Goal: Task Accomplishment & Management: Manage account settings

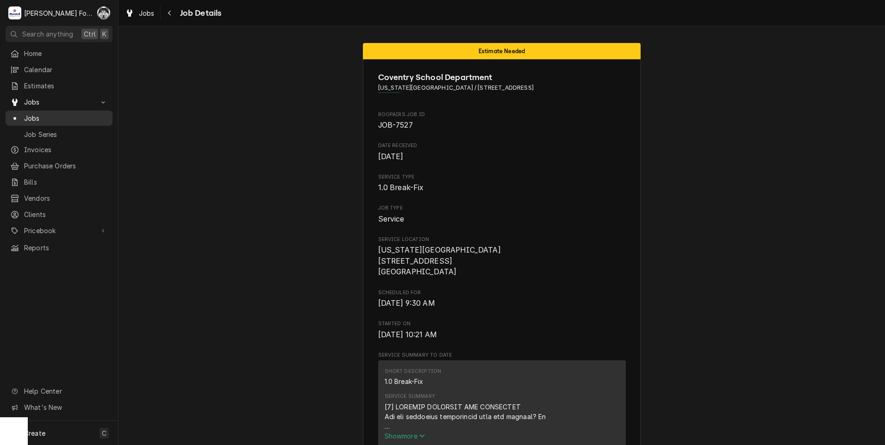
click at [31, 116] on span "Jobs" at bounding box center [66, 118] width 84 height 10
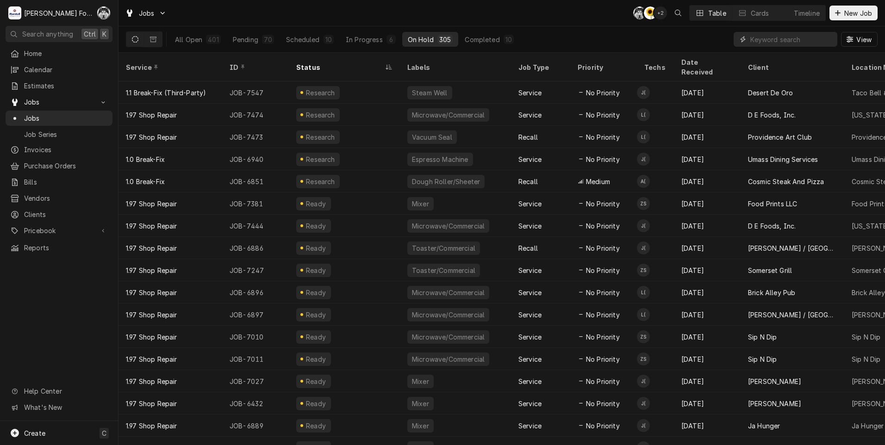
click at [765, 39] on input "Dynamic Content Wrapper" at bounding box center [792, 39] width 82 height 15
type input "7547"
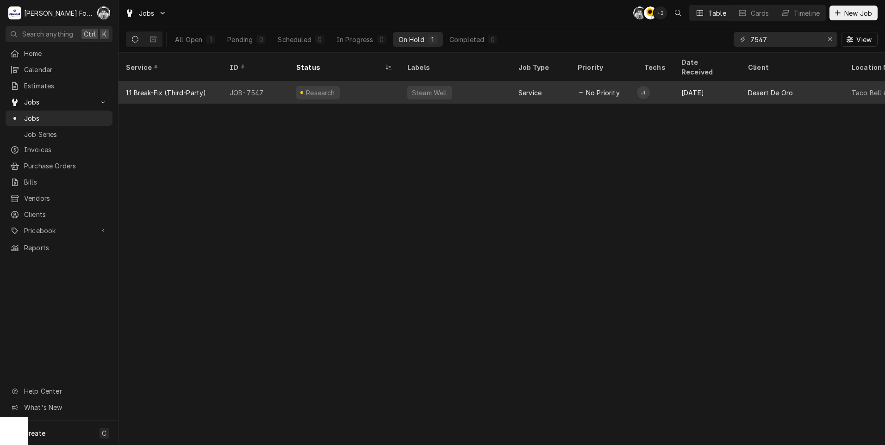
click at [411, 86] on div "Steam Well" at bounding box center [429, 92] width 45 height 13
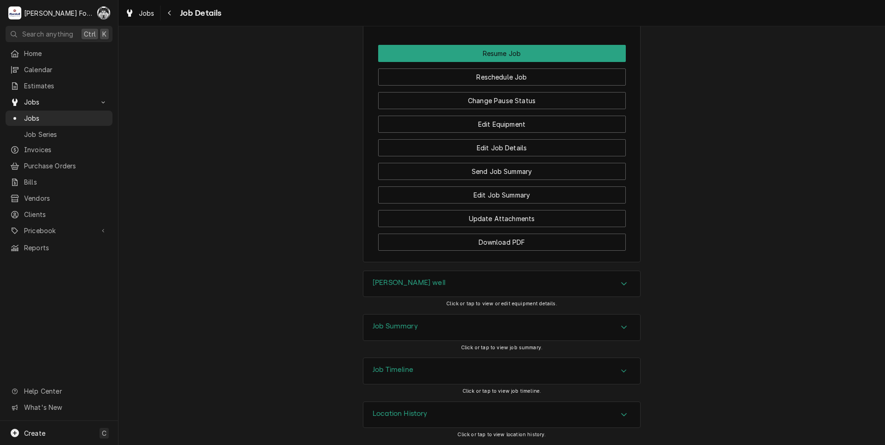
scroll to position [1020, 0]
click at [386, 281] on h3 "[PERSON_NAME] well" at bounding box center [409, 283] width 73 height 9
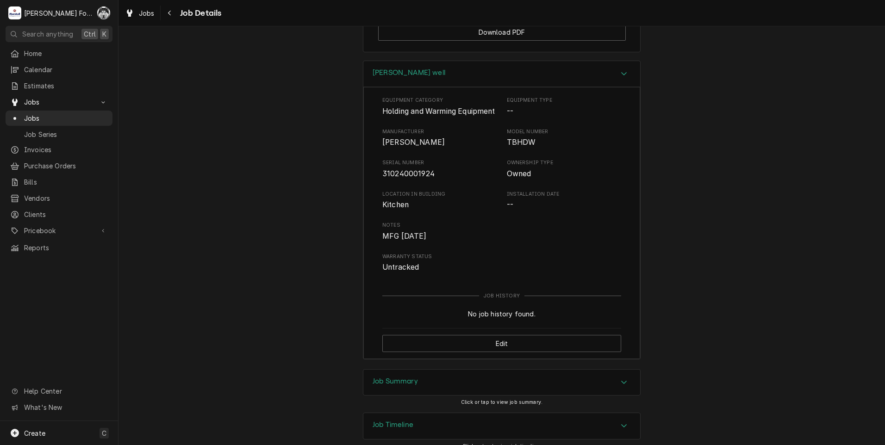
scroll to position [1251, 0]
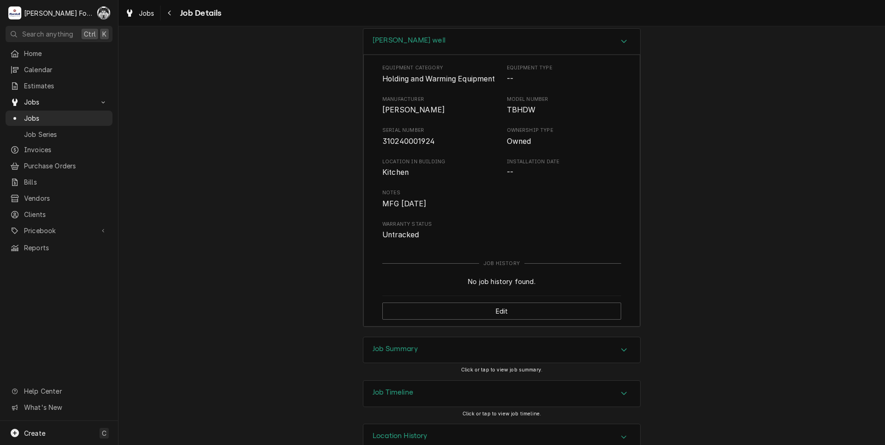
click at [391, 354] on h3 "Job Summary" at bounding box center [395, 349] width 45 height 9
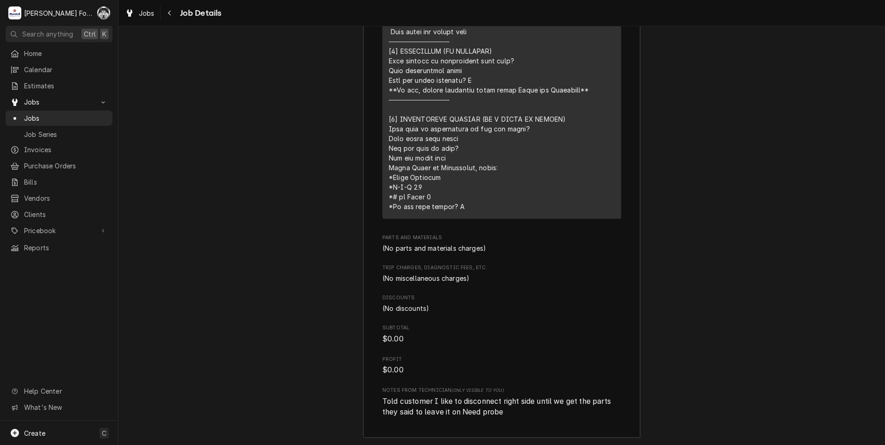
scroll to position [1946, 0]
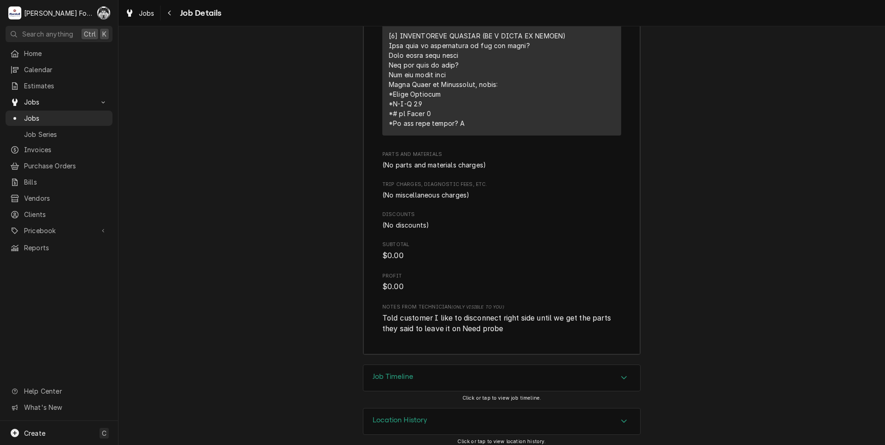
click at [401, 391] on div "Job Timeline" at bounding box center [501, 378] width 277 height 26
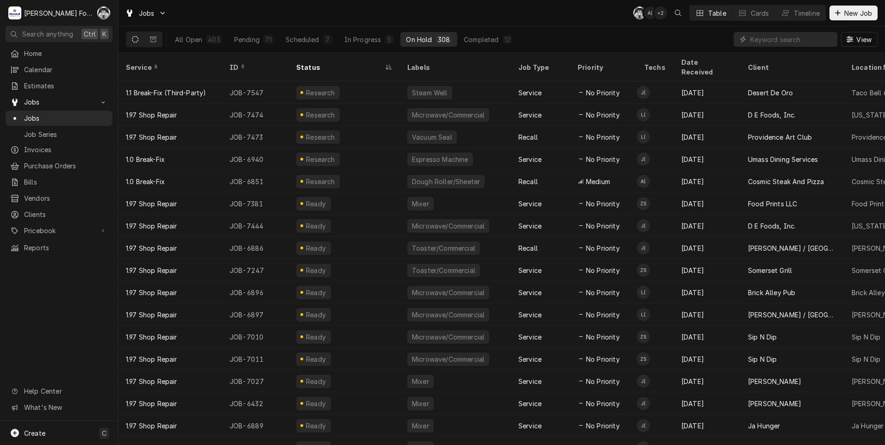
click at [386, 11] on div "Jobs C( A( + 2 Table Cards Timeline New Job" at bounding box center [502, 13] width 767 height 26
click at [50, 227] on span "Pricebook" at bounding box center [59, 231] width 70 height 10
click at [780, 39] on input "Dynamic Content Wrapper" at bounding box center [792, 39] width 82 height 15
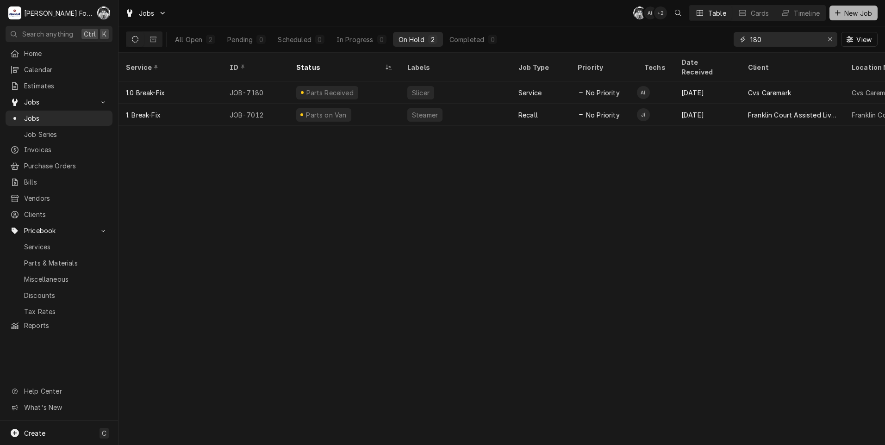
type input "180"
click at [851, 12] on span "New Job" at bounding box center [858, 13] width 31 height 10
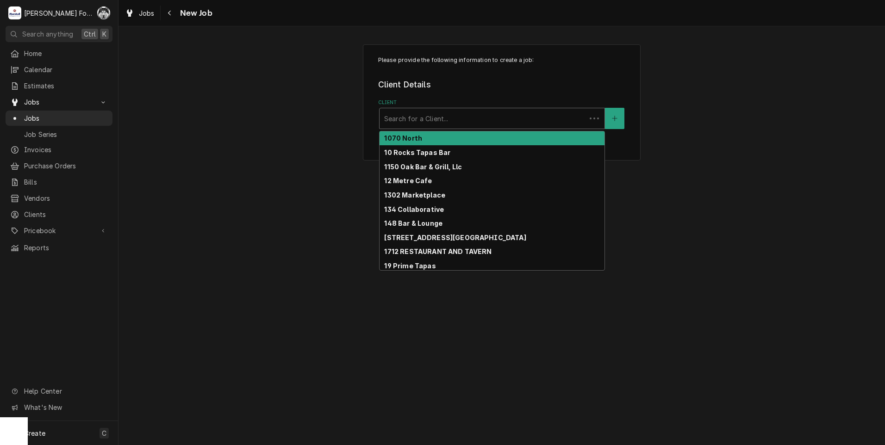
click at [474, 114] on div "Client" at bounding box center [482, 118] width 197 height 17
click at [33, 118] on span "Jobs" at bounding box center [66, 118] width 84 height 10
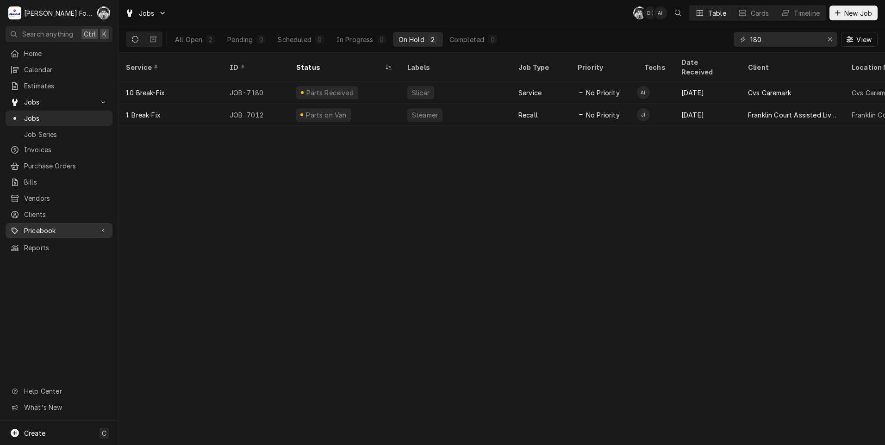
click at [37, 227] on span "Pricebook" at bounding box center [59, 231] width 70 height 10
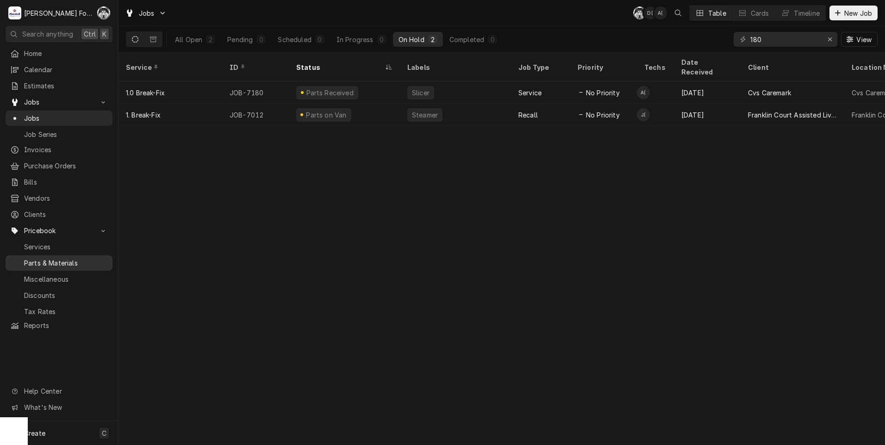
click at [45, 258] on span "Parts & Materials" at bounding box center [66, 263] width 84 height 10
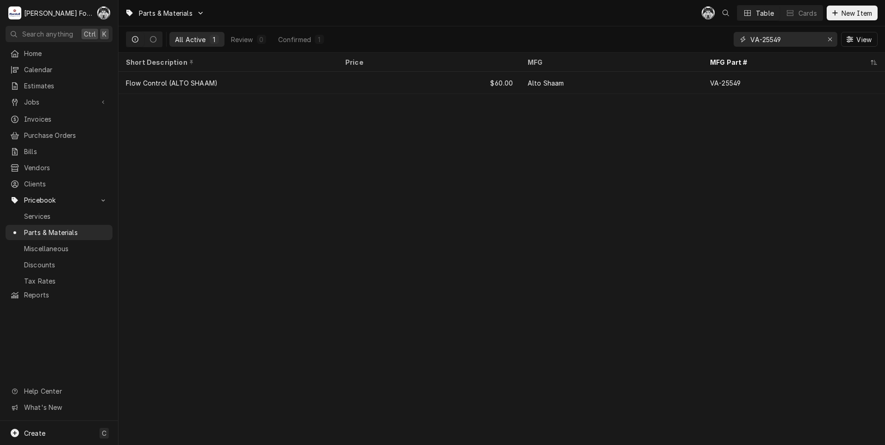
drag, startPoint x: 811, startPoint y: 42, endPoint x: 742, endPoint y: 51, distance: 69.2
click at [742, 51] on div "VA-25549 View" at bounding box center [806, 39] width 144 height 26
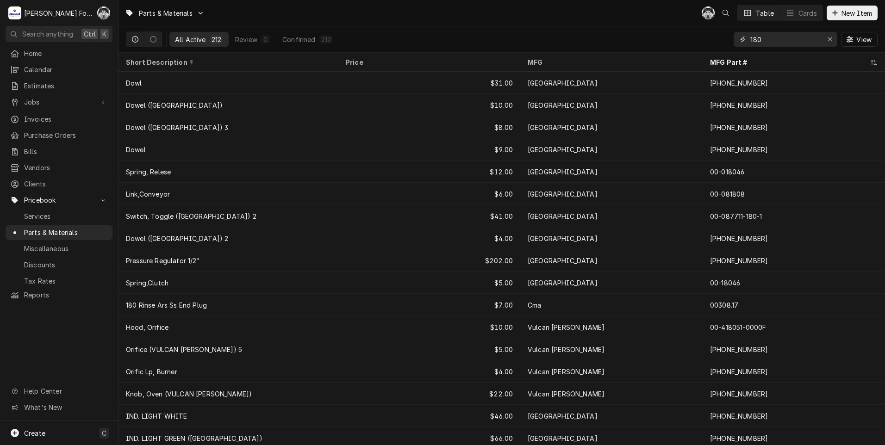
drag, startPoint x: 769, startPoint y: 38, endPoint x: 698, endPoint y: 48, distance: 71.5
click at [698, 48] on div "All Active 212 Review 0 Confirmed 212 180 View" at bounding box center [502, 39] width 752 height 26
type input "180"
click at [851, 13] on span "New Item" at bounding box center [857, 13] width 34 height 10
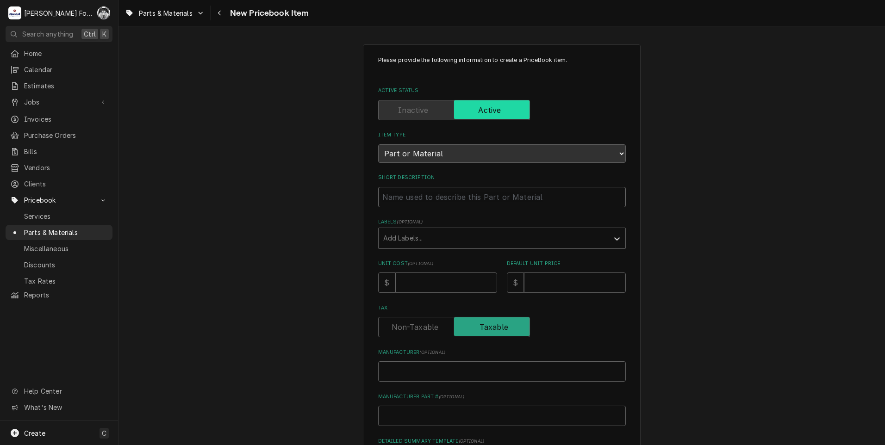
click at [429, 197] on input "Short Description" at bounding box center [502, 197] width 248 height 20
type textarea "x"
type input "1"
type textarea "x"
type input "18"
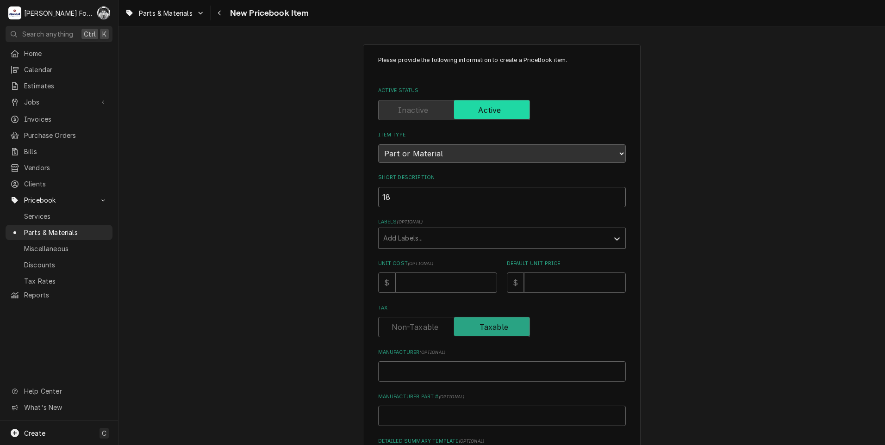
type textarea "x"
type input "180"
type textarea "x"
type input "1803"
type textarea "x"
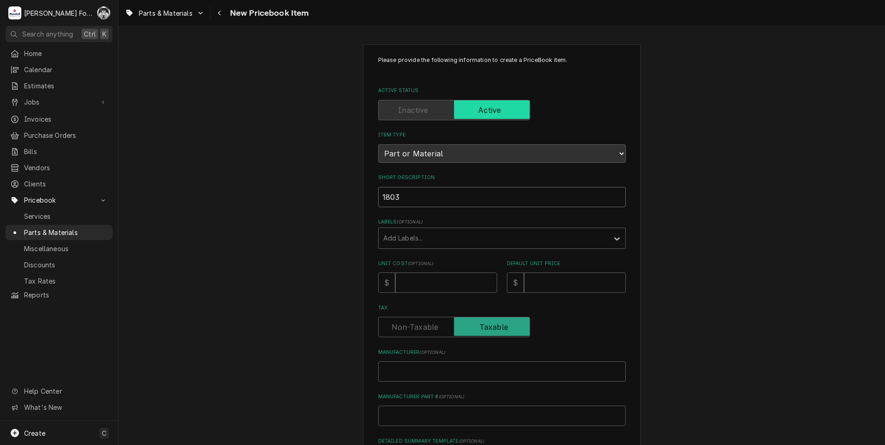
type input "18034"
type textarea "x"
type input "180344"
type textarea "x"
type input "1803442"
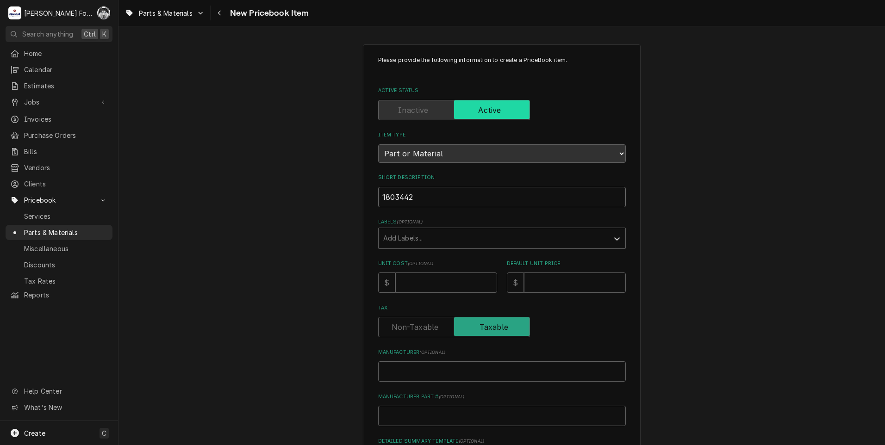
type textarea "x"
type input "18034427"
type textarea "x"
type input "1803442"
type textarea "x"
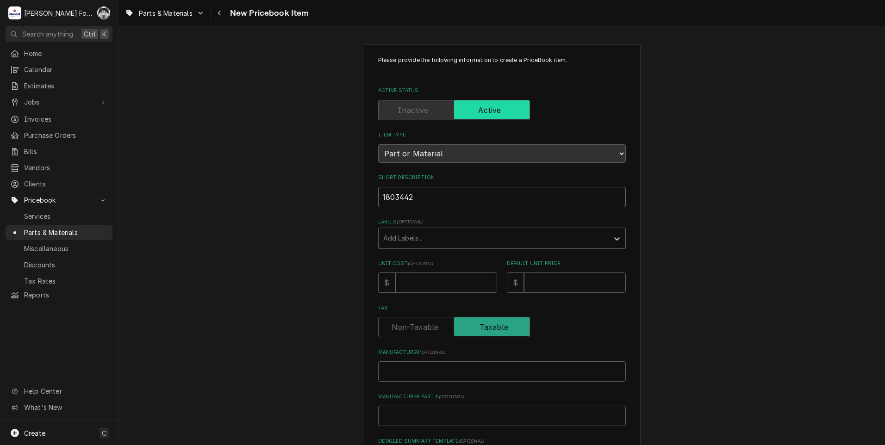
type input "180344"
type textarea "x"
type input "18034"
type textarea "x"
type input "1803"
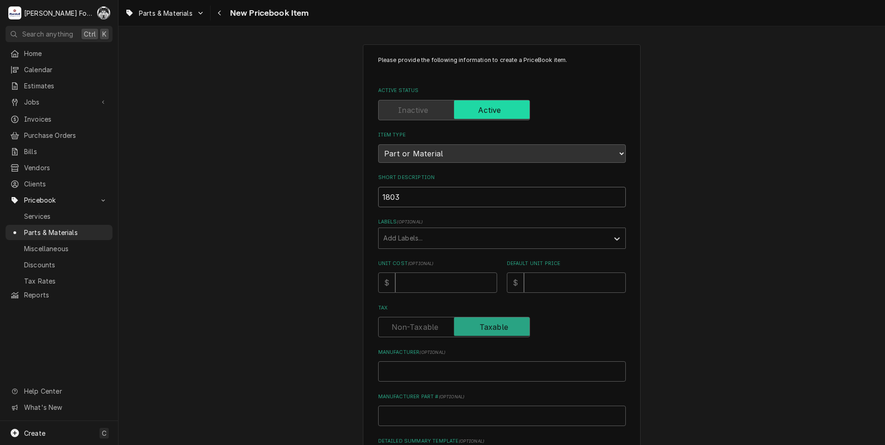
type textarea "x"
type input "180"
type textarea "x"
type input "18"
type textarea "x"
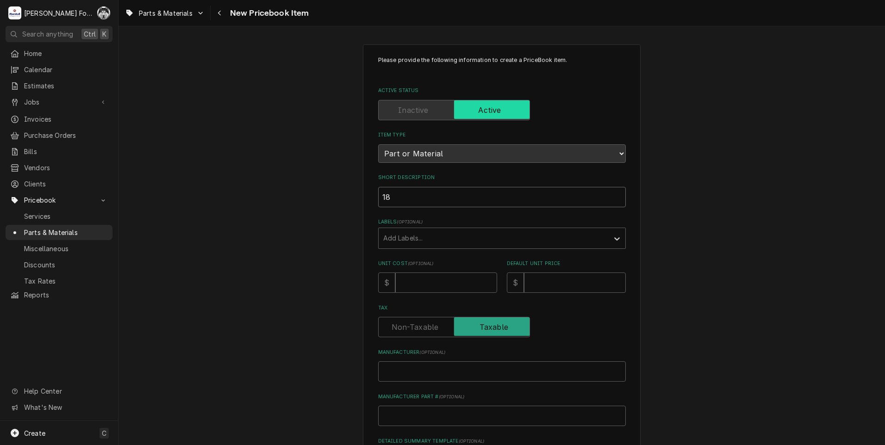
type input "1"
type textarea "x"
type input "T"
type textarea "x"
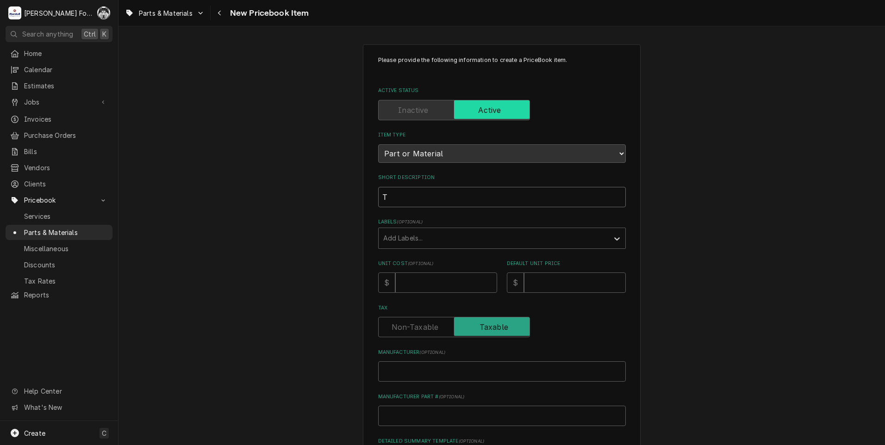
type input "TE"
type textarea "x"
type input "TEM"
type textarea "x"
type input "TEMP"
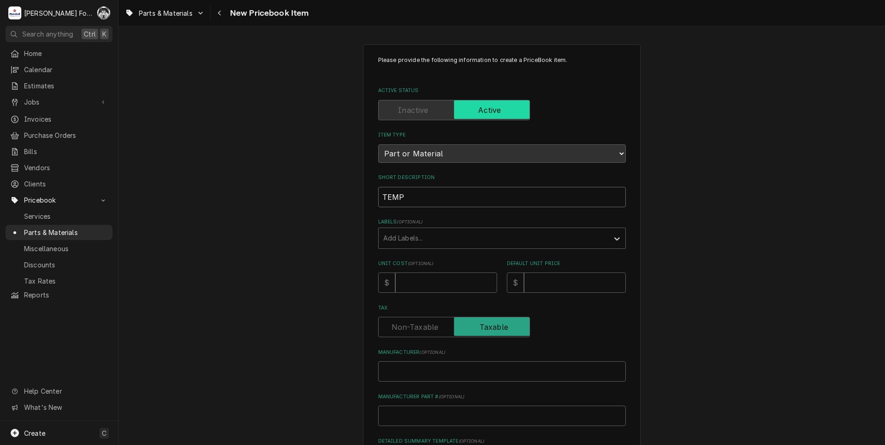
type textarea "x"
type input "TEMP"
type textarea "x"
type input "TEMP S"
type textarea "x"
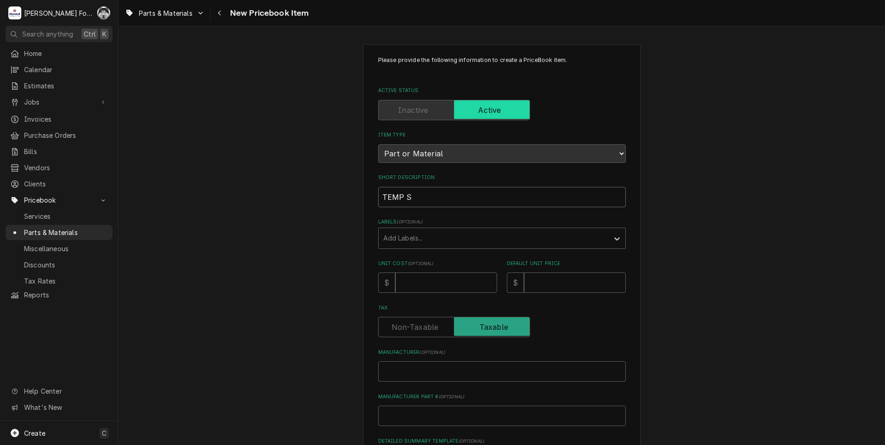
type input "TEMP SE"
type textarea "x"
type input "TEMP SEN"
type textarea "x"
type input "TEMP SENS"
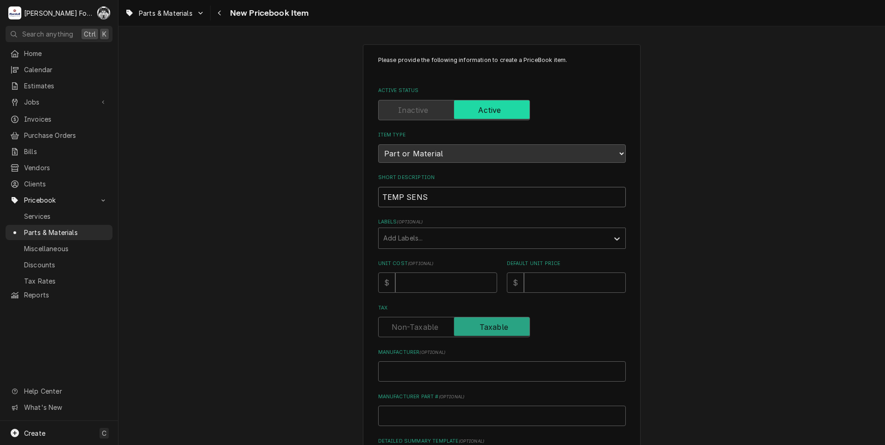
type textarea "x"
type input "TEMP SENSO"
type textarea "x"
type input "TEMP SENSOR"
type textarea "x"
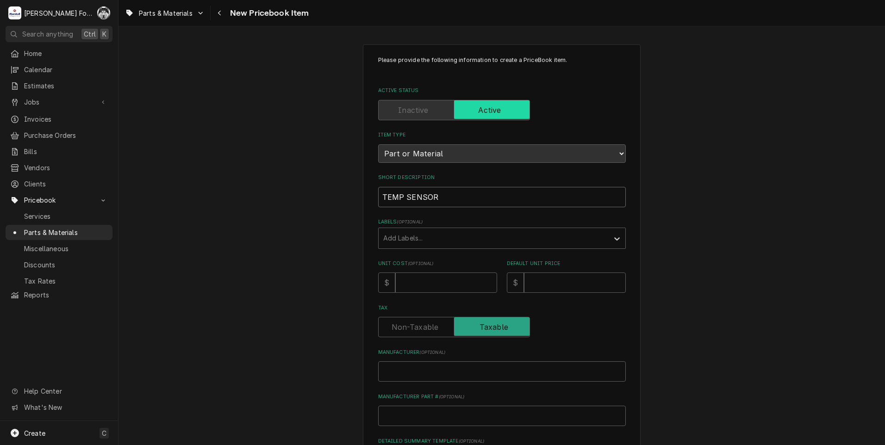
type input "TEMP SENSOR"
type textarea "x"
type input "TEMP SENSOR ("
type textarea "x"
type input "TEMP SENSOR (F"
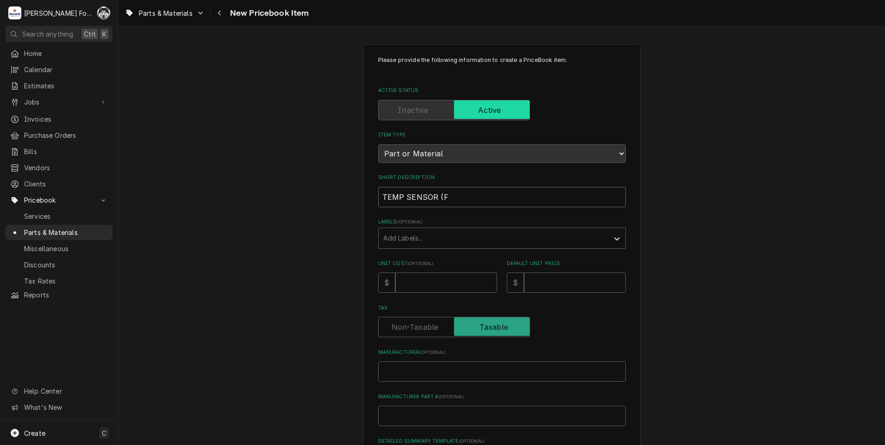
type textarea "x"
type input "TEMP SENSOR (FR"
type textarea "x"
type input "TEMP SENSOR (FRA"
type textarea "x"
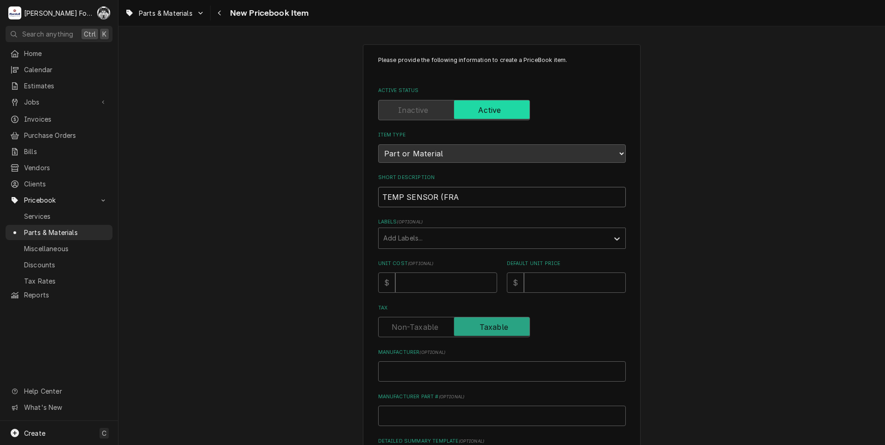
type input "TEMP SENSOR (FRAN"
type textarea "x"
type input "TEMP SENSOR (FRANK"
type textarea "x"
type input "TEMP SENSOR (FRANKE"
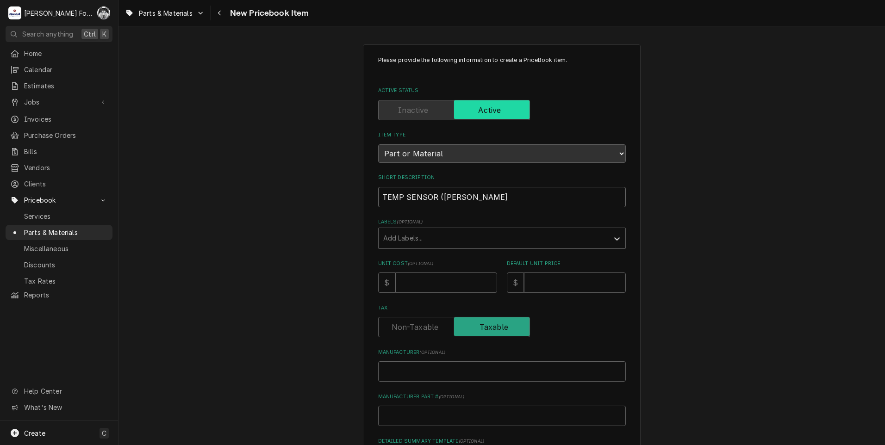
type textarea "x"
type input "TEMP SENSOR (FRANKE)"
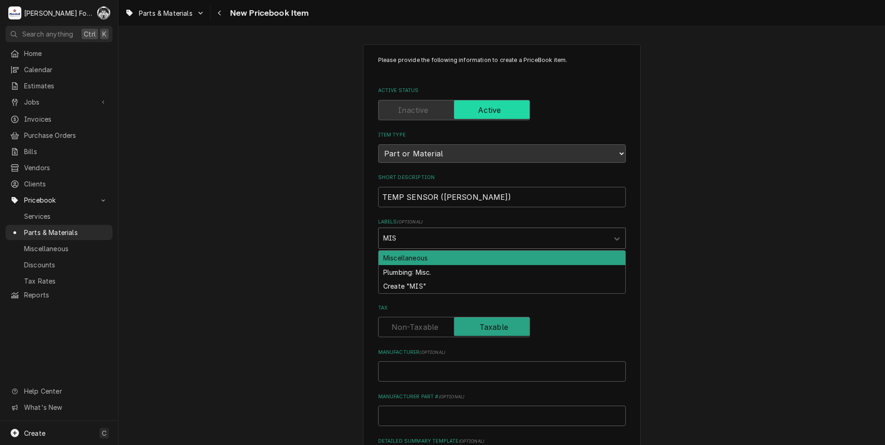
type input "MISC"
type textarea "x"
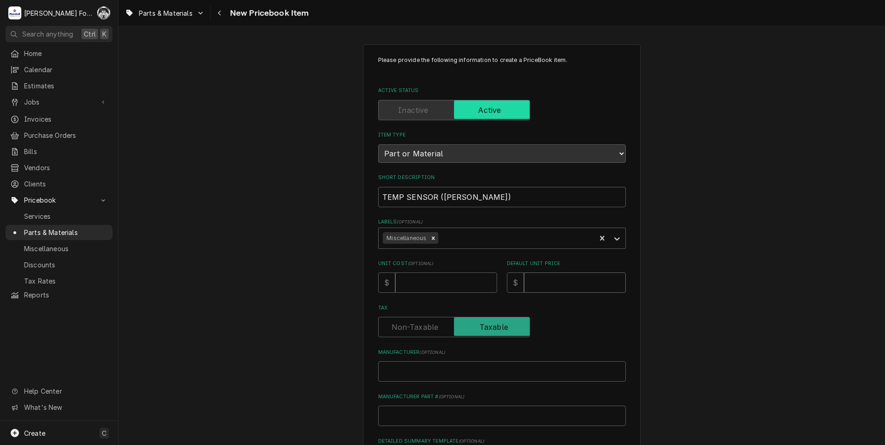
type textarea "x"
type input "1"
type textarea "x"
type input "12"
type textarea "x"
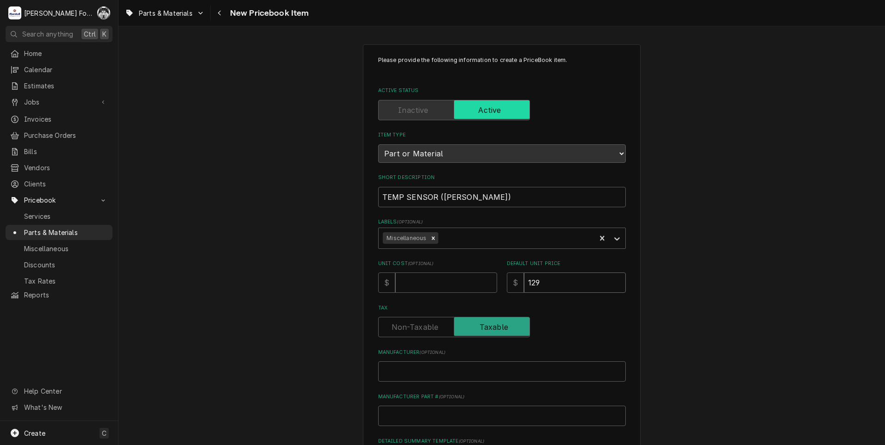
type input "129"
click at [450, 368] on input "Manufacturer ( optional )" at bounding box center [502, 372] width 248 height 20
type textarea "x"
type input "F"
type textarea "x"
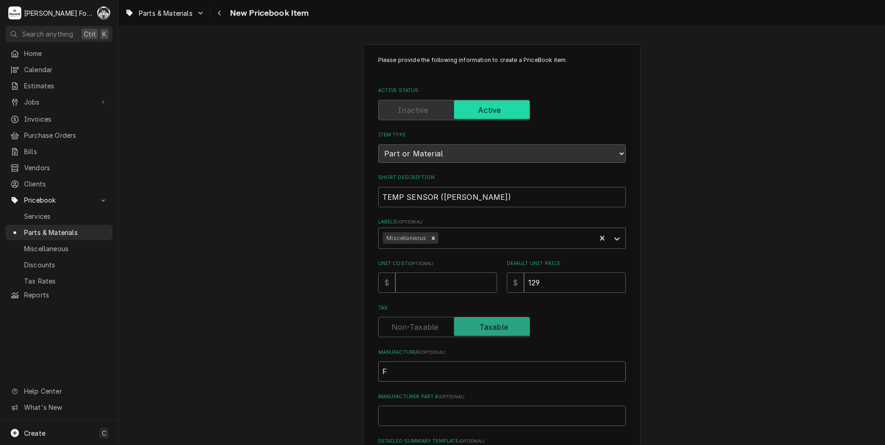
type input "FR"
type textarea "x"
type input "FRA"
type textarea "x"
type input "FRAN"
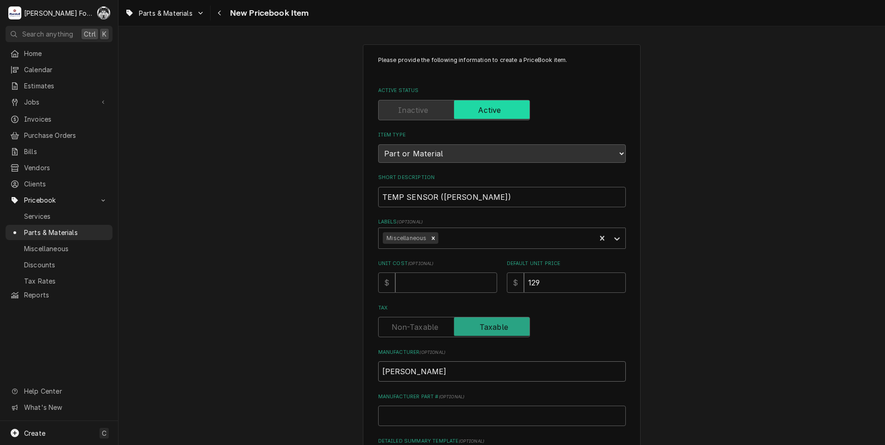
type textarea "x"
type input "FRANK"
type textarea "x"
type input "FRANKE"
type textarea "x"
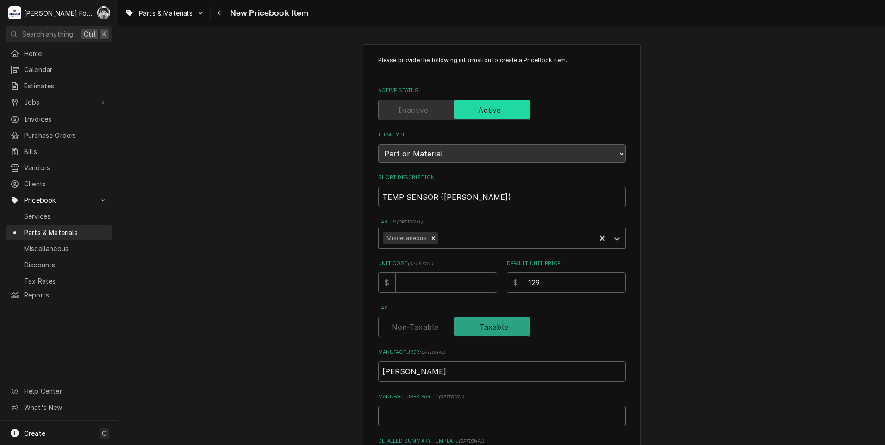
type input "1"
type textarea "x"
type input "18"
type textarea "x"
type input "180"
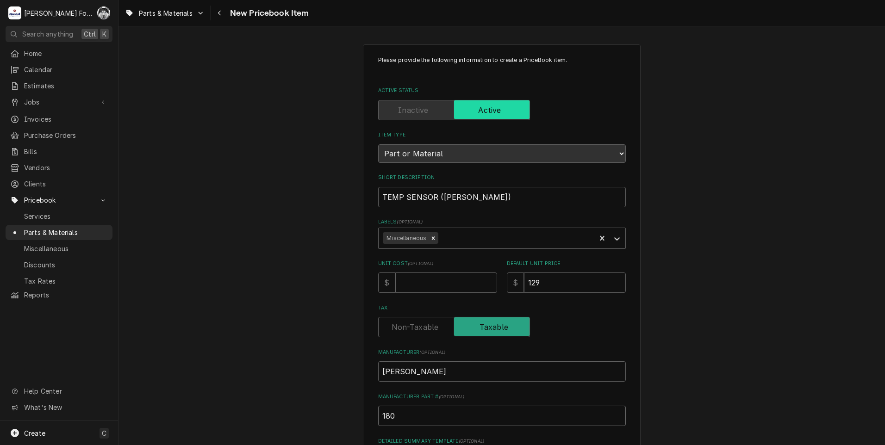
type textarea "x"
type input "1803"
type textarea "x"
type input "18034"
type textarea "x"
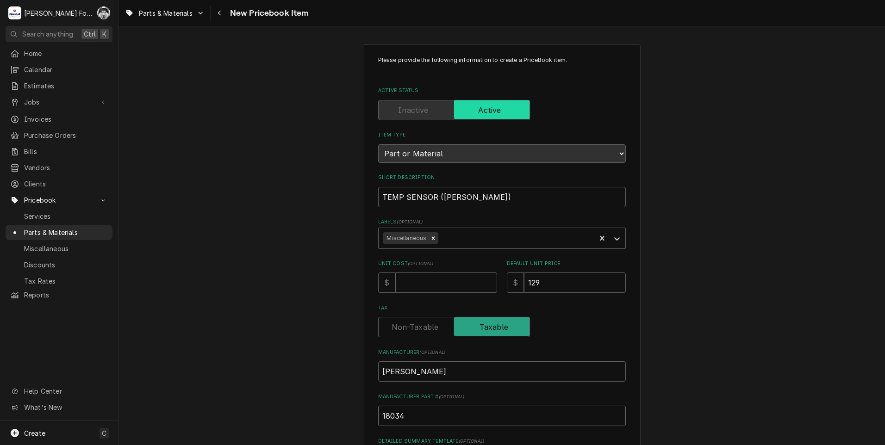
type input "180344"
type textarea "x"
type input "1803442"
type textarea "x"
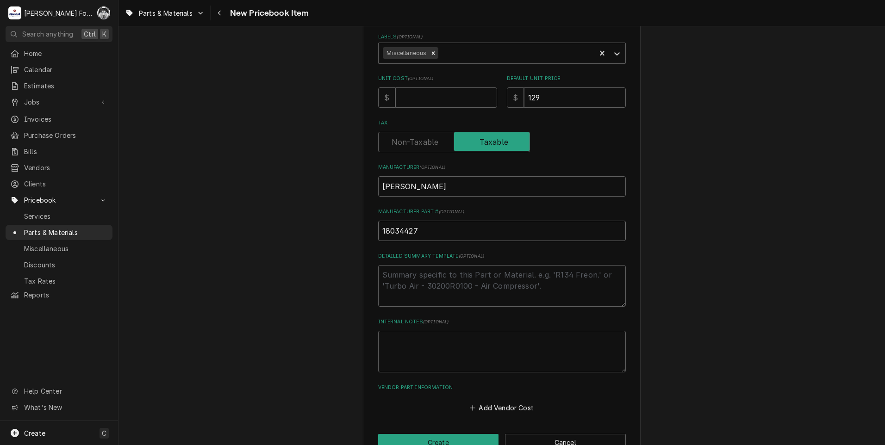
scroll to position [211, 0]
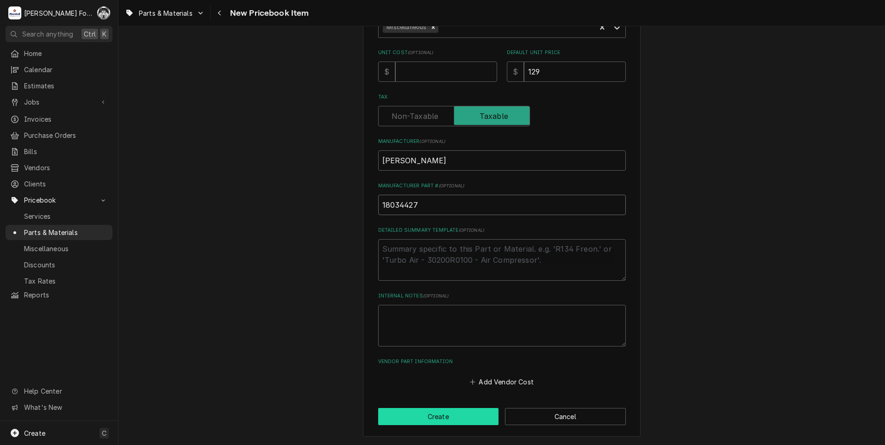
type input "18034427"
click at [446, 420] on button "Create" at bounding box center [438, 416] width 121 height 17
type textarea "x"
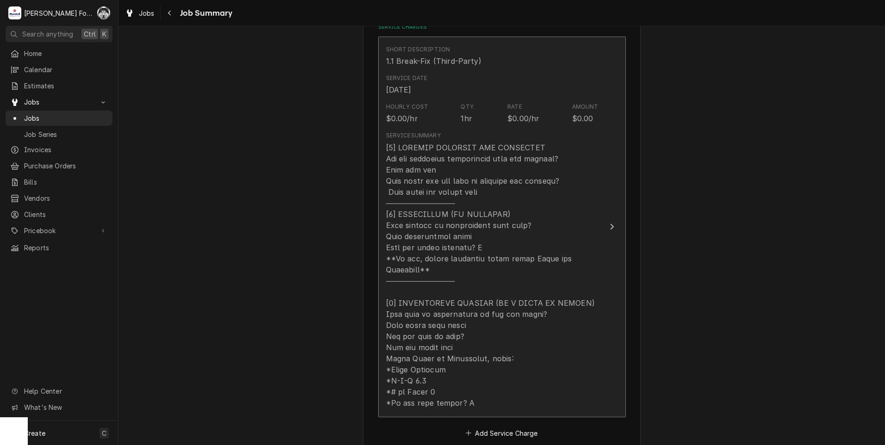
scroll to position [309, 0]
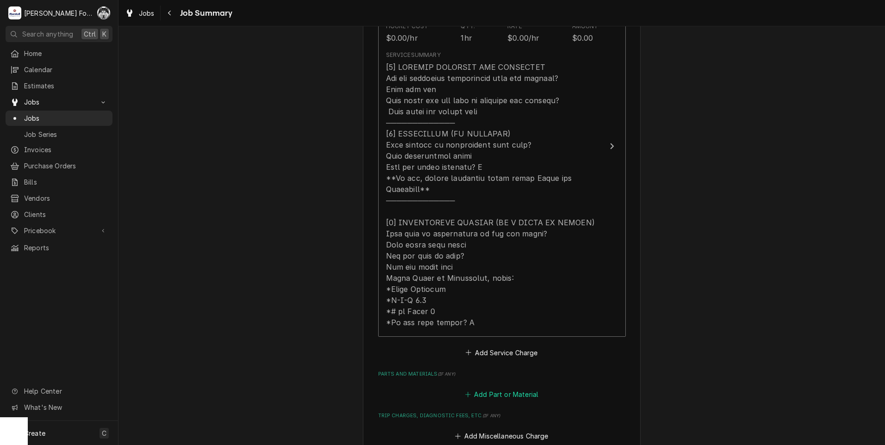
click at [490, 388] on button "Add Part or Material" at bounding box center [502, 394] width 76 height 13
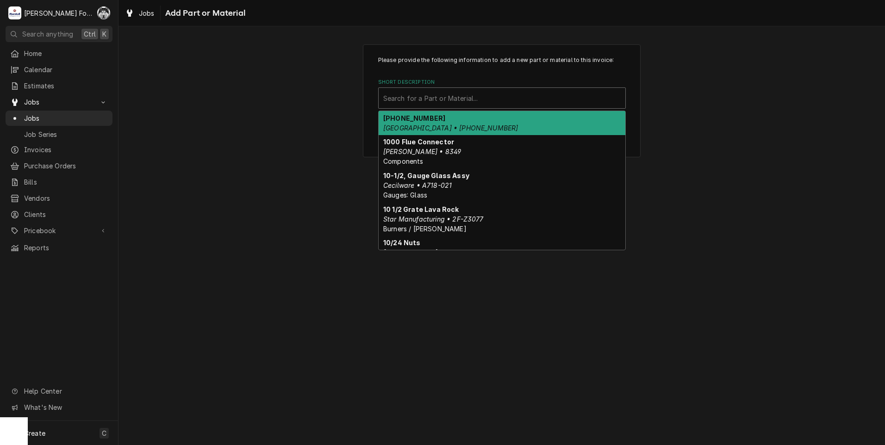
click at [514, 99] on div "Short Description" at bounding box center [502, 98] width 238 height 17
click at [454, 97] on div "Short Description" at bounding box center [502, 98] width 238 height 17
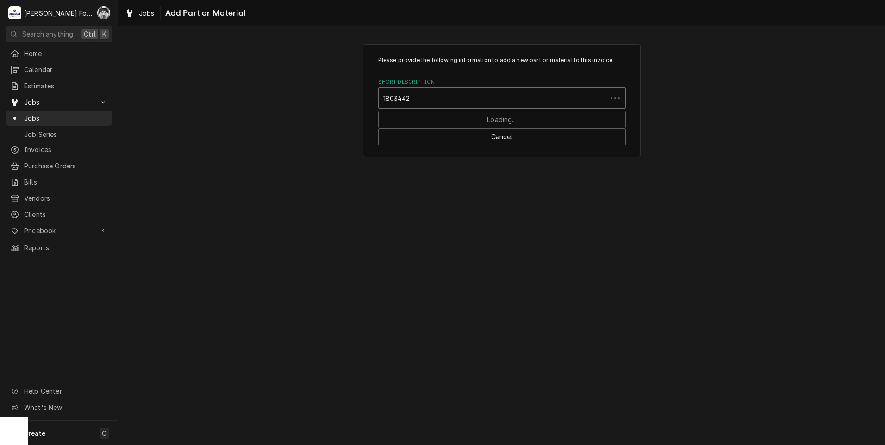
type input "18034427"
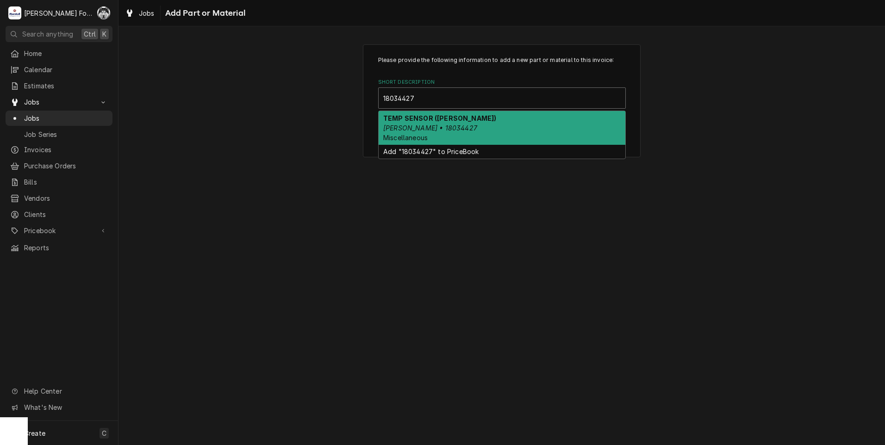
click at [453, 132] on div "TEMP SENSOR (FRANKE) FRANKE • 18034427 Miscellaneous" at bounding box center [502, 128] width 247 height 34
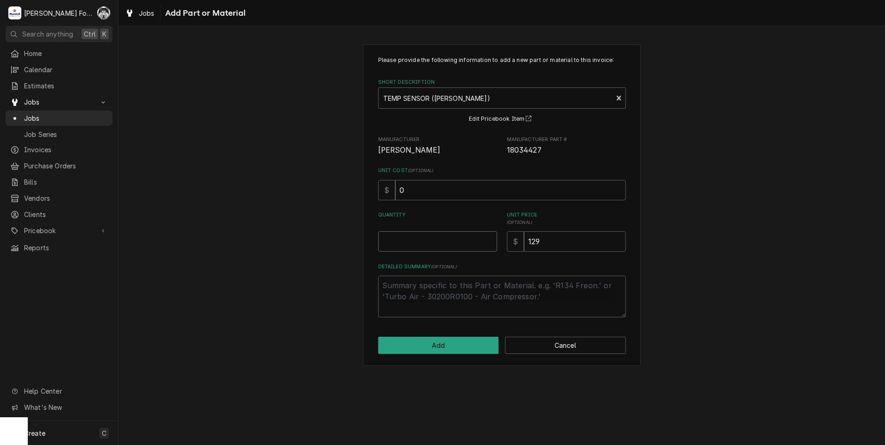
type textarea "x"
type input "0.5"
click at [489, 239] on input "0.5" at bounding box center [437, 242] width 119 height 20
type textarea "x"
type input "1"
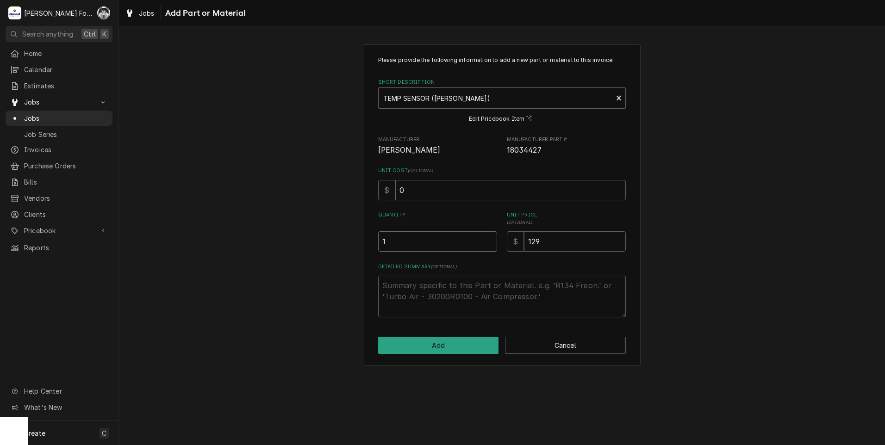
click at [489, 239] on input "1" at bounding box center [437, 242] width 119 height 20
click at [438, 356] on div "Please provide the following information to add a new part or material to this …" at bounding box center [502, 205] width 278 height 322
click at [440, 349] on button "Add" at bounding box center [438, 345] width 121 height 17
type textarea "x"
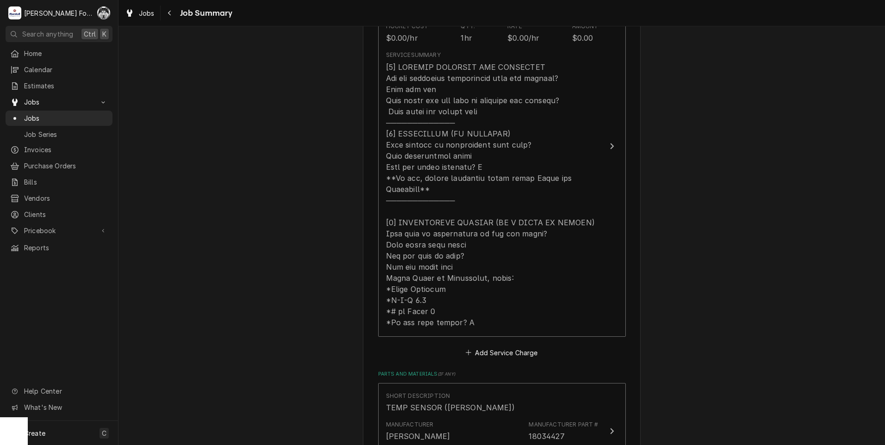
scroll to position [540, 0]
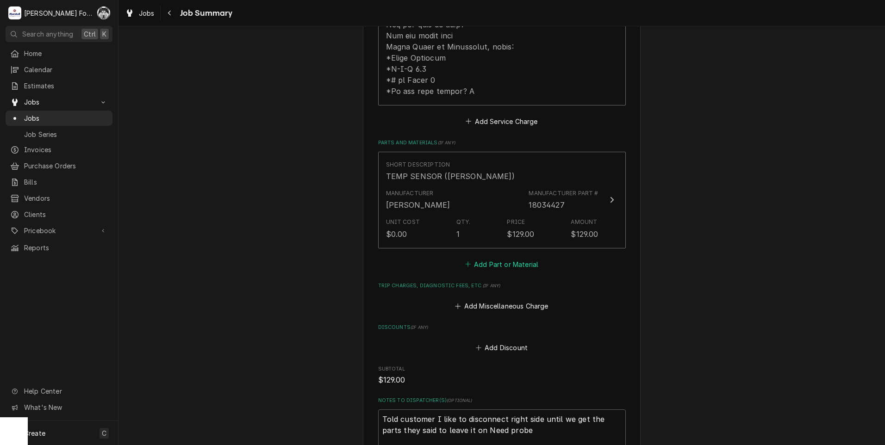
click at [495, 258] on button "Add Part or Material" at bounding box center [502, 264] width 76 height 13
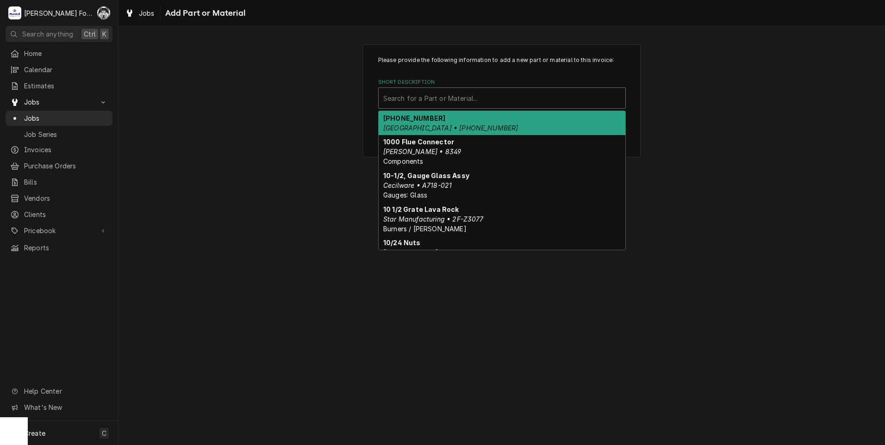
click at [448, 99] on div "Short Description" at bounding box center [502, 98] width 238 height 17
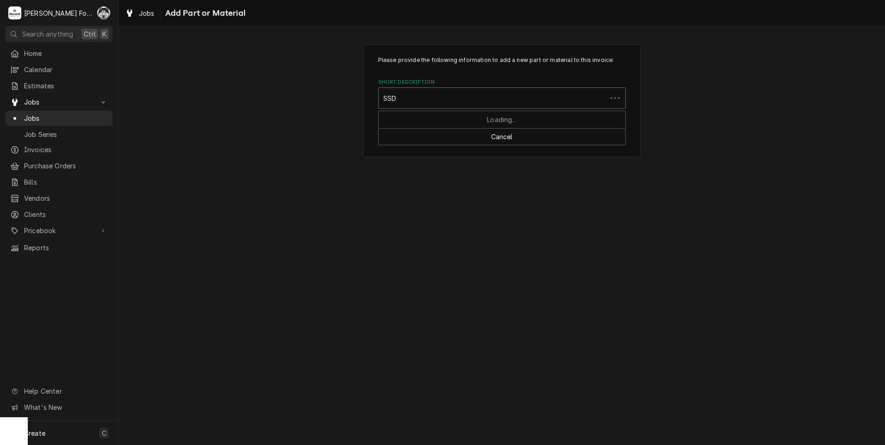
type input "SSDT"
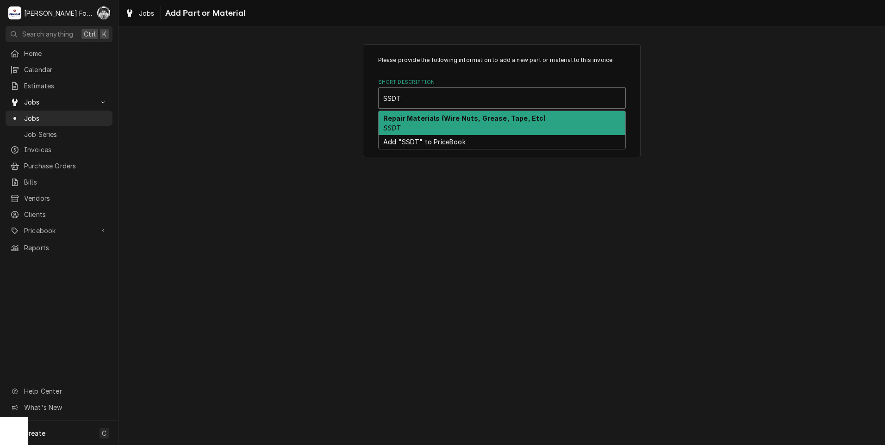
click at [430, 125] on div "Repair Materials (Wire Nuts, Grease, Tape, Etc) SSDT" at bounding box center [502, 123] width 247 height 24
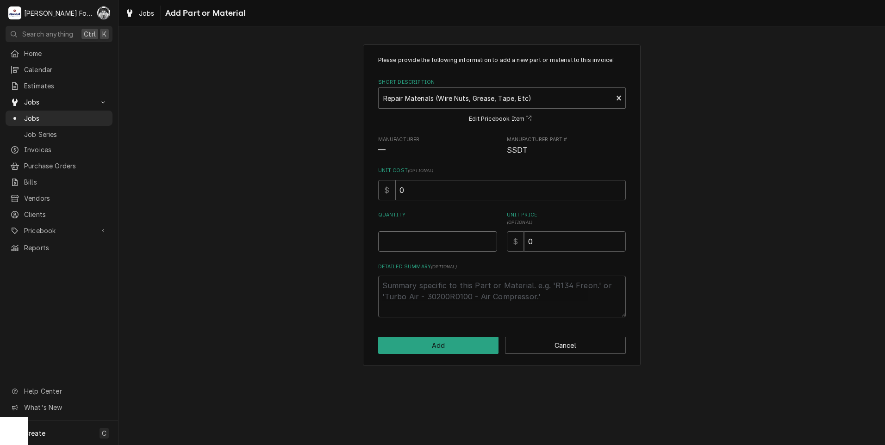
type textarea "x"
type input "0.5"
click at [488, 238] on input "0.5" at bounding box center [437, 242] width 119 height 20
type textarea "x"
type input "1"
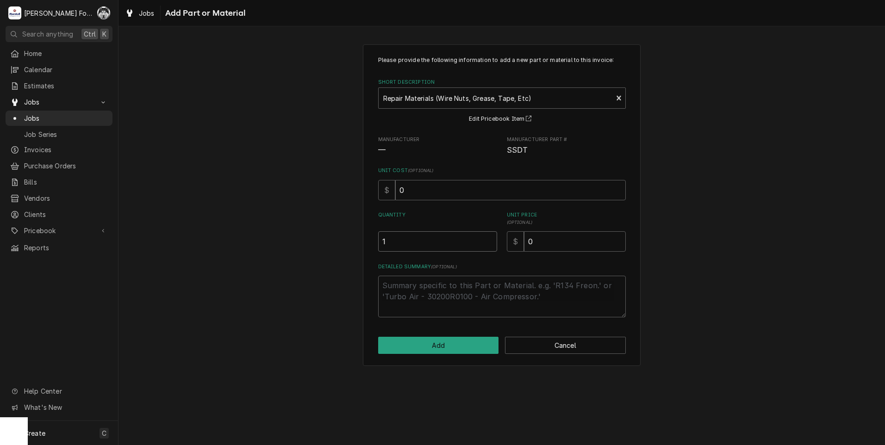
click at [488, 238] on input "1" at bounding box center [437, 242] width 119 height 20
drag, startPoint x: 558, startPoint y: 251, endPoint x: 502, endPoint y: 256, distance: 55.3
click at [504, 255] on div "Please provide the following information to add a new part or material to this …" at bounding box center [502, 187] width 248 height 262
type textarea "x"
type input "4"
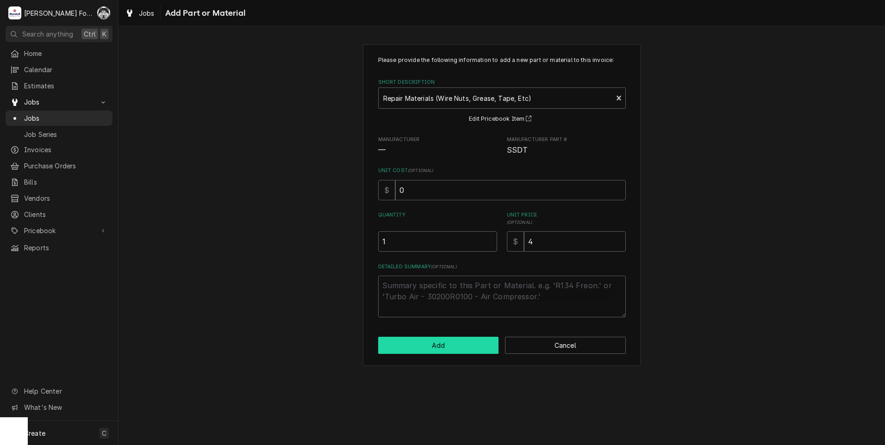
click at [460, 344] on button "Add" at bounding box center [438, 345] width 121 height 17
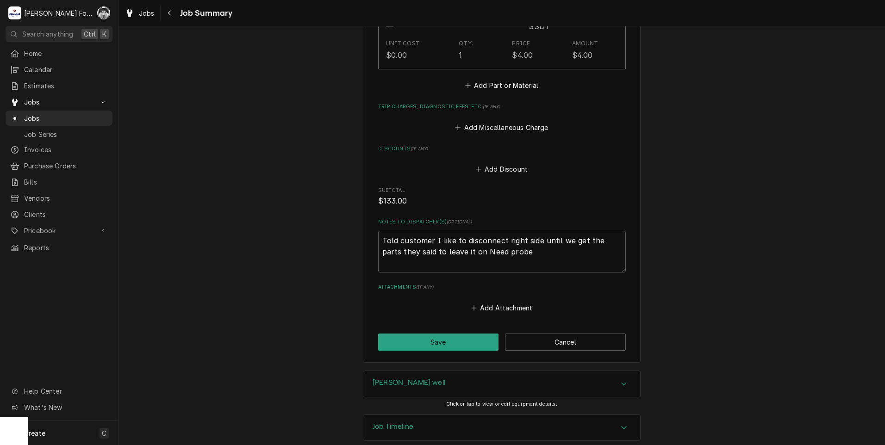
scroll to position [822, 0]
click at [450, 332] on button "Save" at bounding box center [438, 340] width 121 height 17
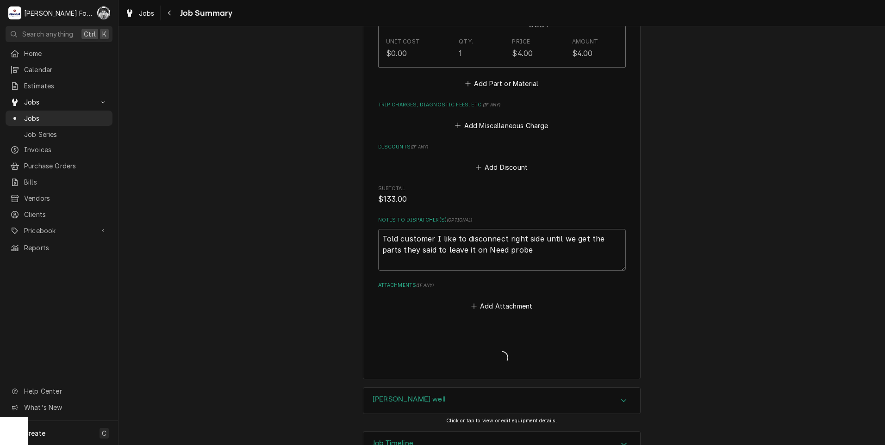
scroll to position [841, 0]
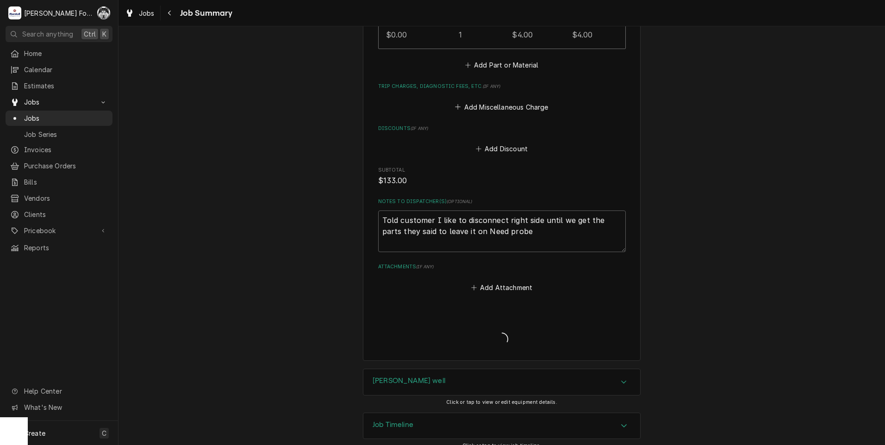
type textarea "x"
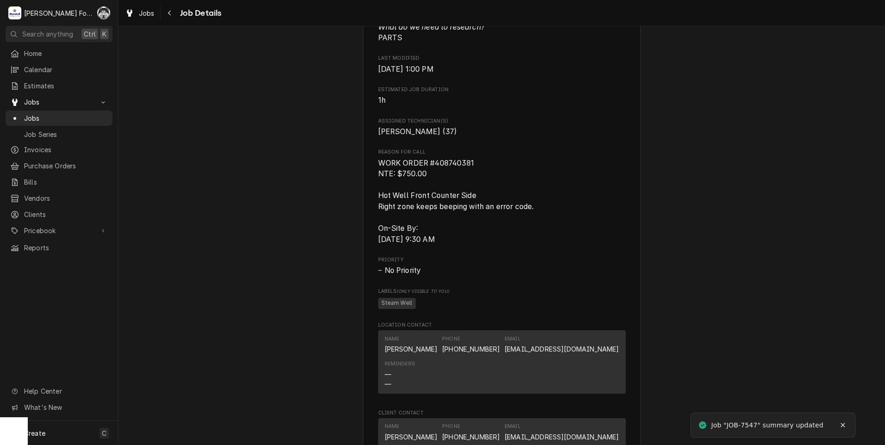
scroll to position [849, 0]
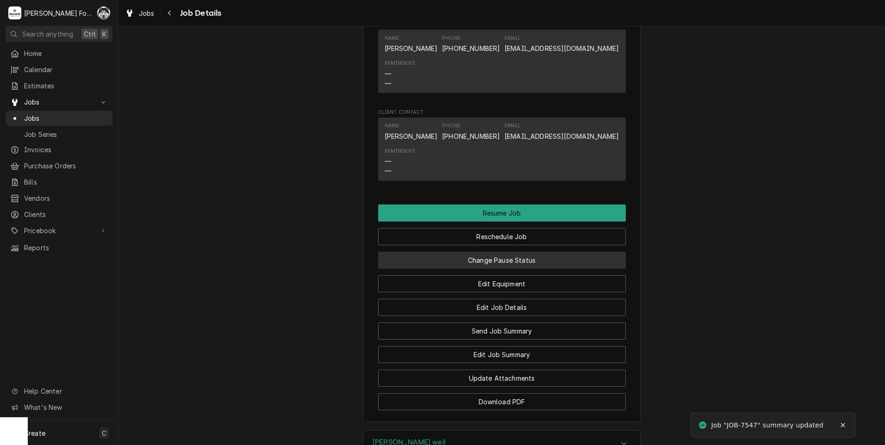
click at [510, 269] on button "Change Pause Status" at bounding box center [502, 260] width 248 height 17
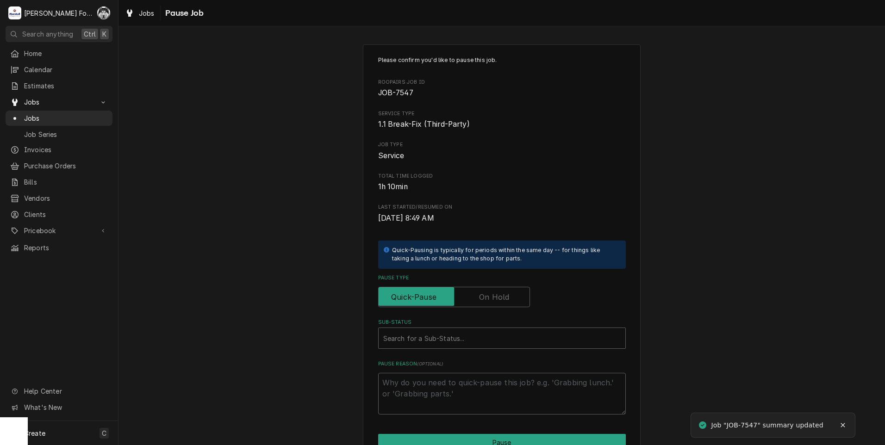
click at [488, 301] on label "Pause Type" at bounding box center [454, 297] width 152 height 20
click at [488, 301] on input "Pause Type" at bounding box center [454, 297] width 144 height 20
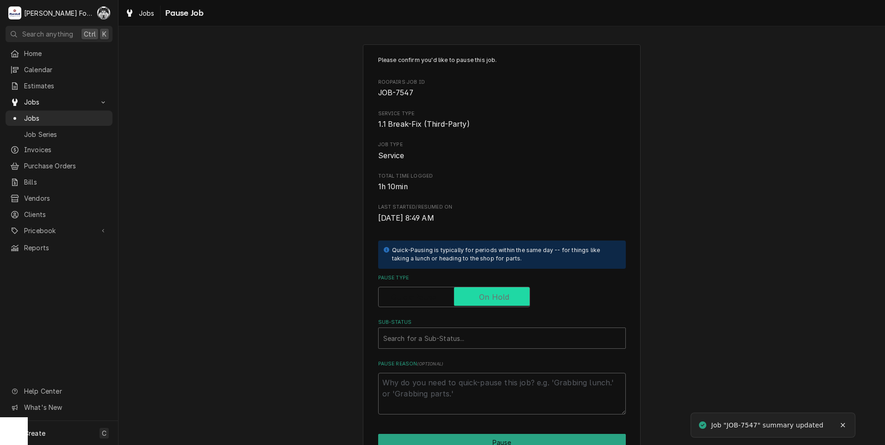
checkbox input "true"
click at [477, 339] on div "Sub-Status" at bounding box center [502, 338] width 238 height 17
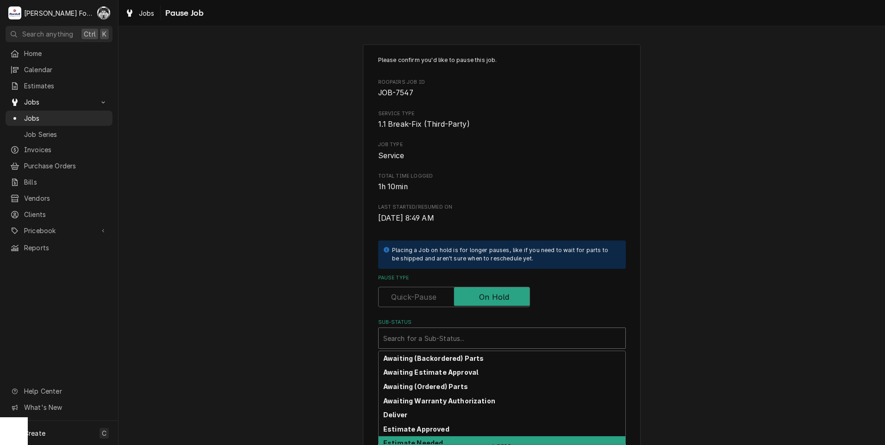
click at [453, 441] on div "Estimate Needed" at bounding box center [502, 444] width 247 height 14
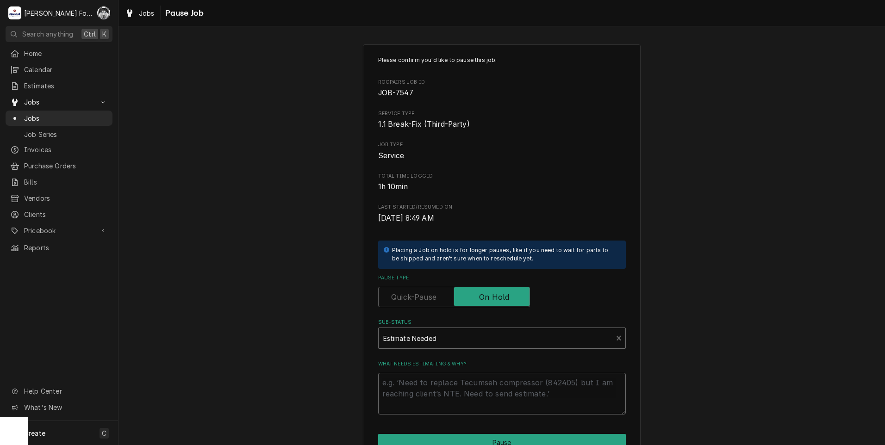
click at [443, 380] on textarea "What needs estimating & why?" at bounding box center [502, 394] width 248 height 42
type textarea "x"
type textarea "P"
type textarea "x"
type textarea "PA"
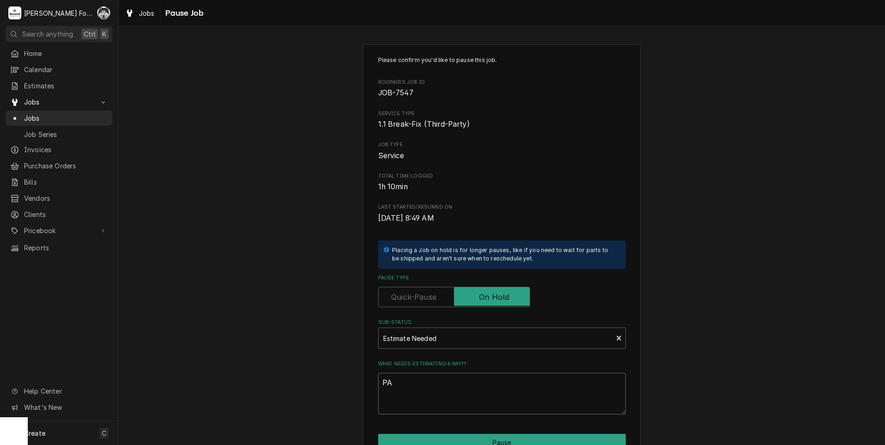
type textarea "x"
type textarea "PAR"
type textarea "x"
type textarea "PART"
type textarea "x"
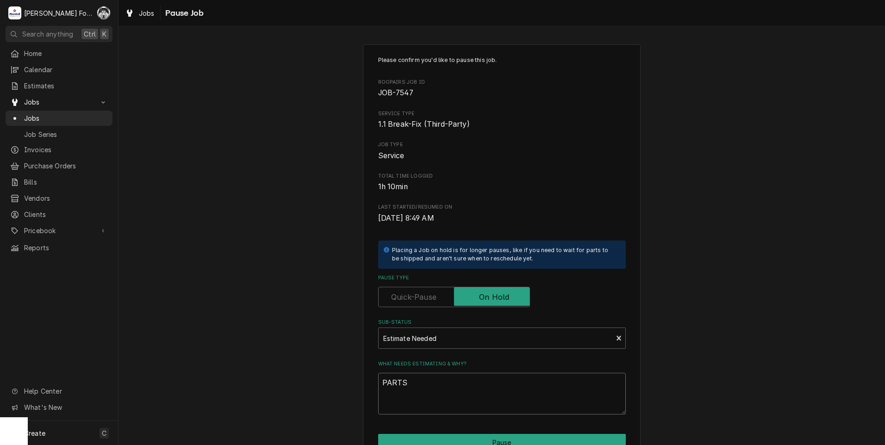
type textarea "PARTS"
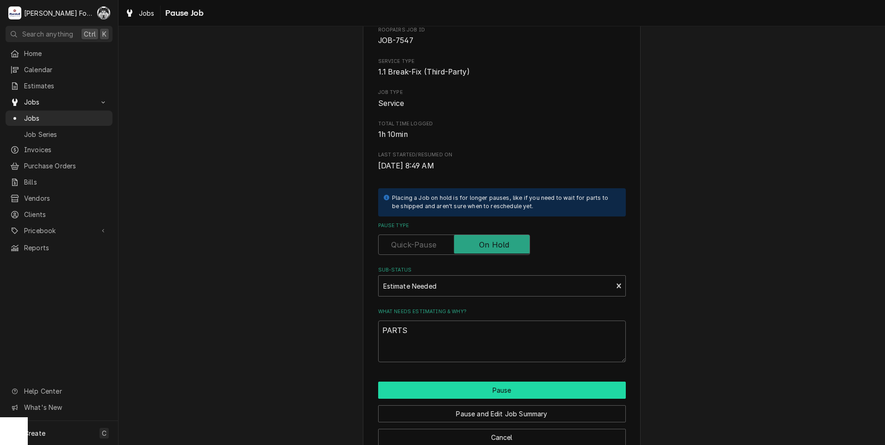
scroll to position [73, 0]
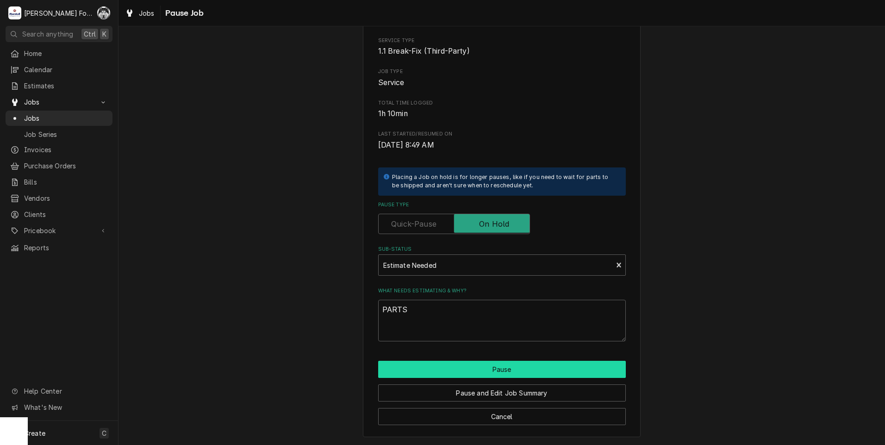
click at [456, 378] on button "Pause" at bounding box center [502, 369] width 248 height 17
type textarea "x"
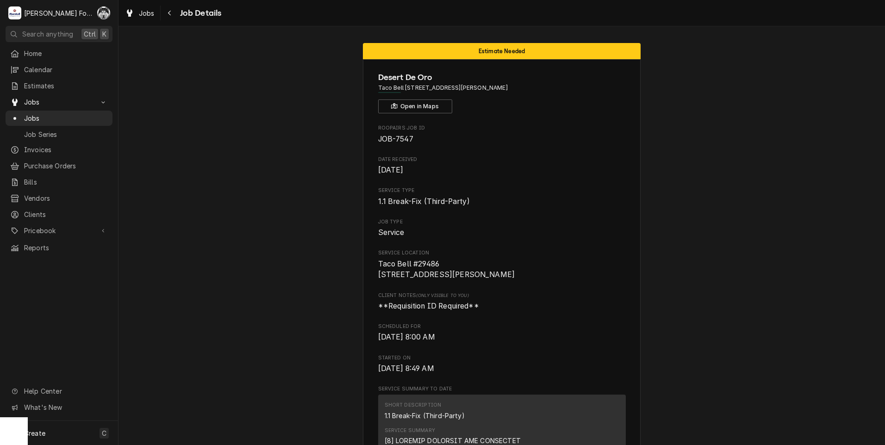
click at [262, 31] on div "Estimate Needed Desert De Oro Taco Bell #29486 / [STREET_ADDRESS][PERSON_NAME] …" at bounding box center [502, 235] width 767 height 419
